Goal: Task Accomplishment & Management: Manage account settings

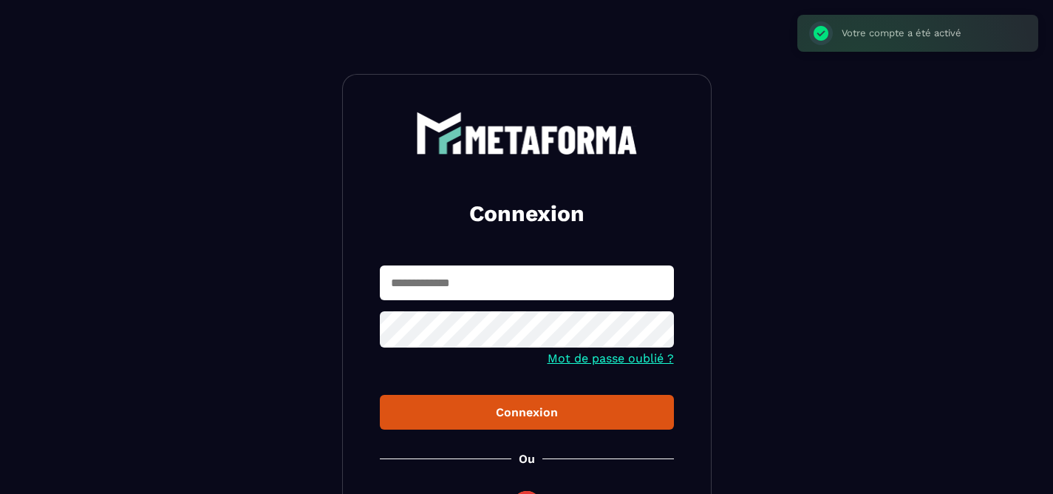
type input "**********"
click at [540, 415] on div "Connexion" at bounding box center [527, 412] width 270 height 14
